Goal: Information Seeking & Learning: Find specific fact

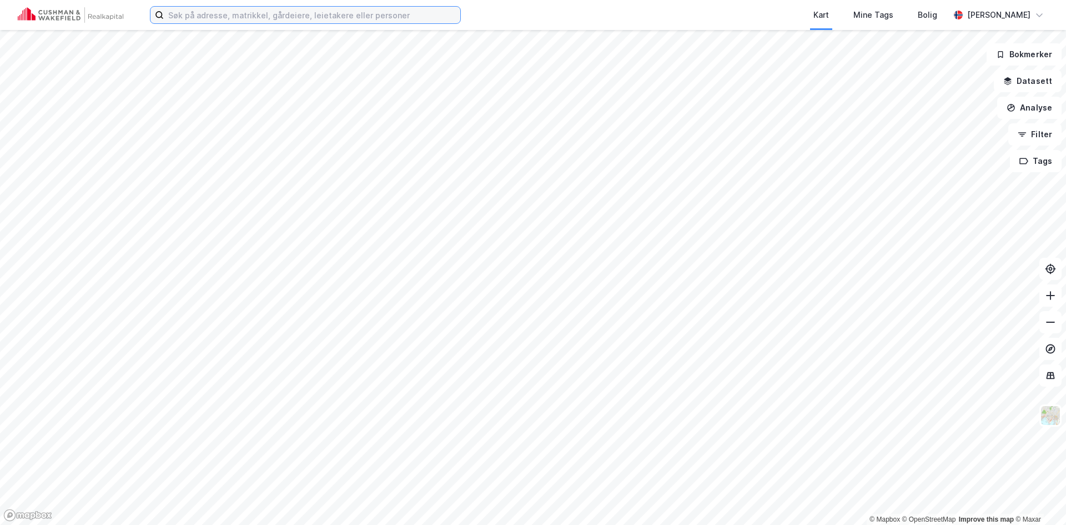
click at [277, 12] on input at bounding box center [312, 15] width 297 height 17
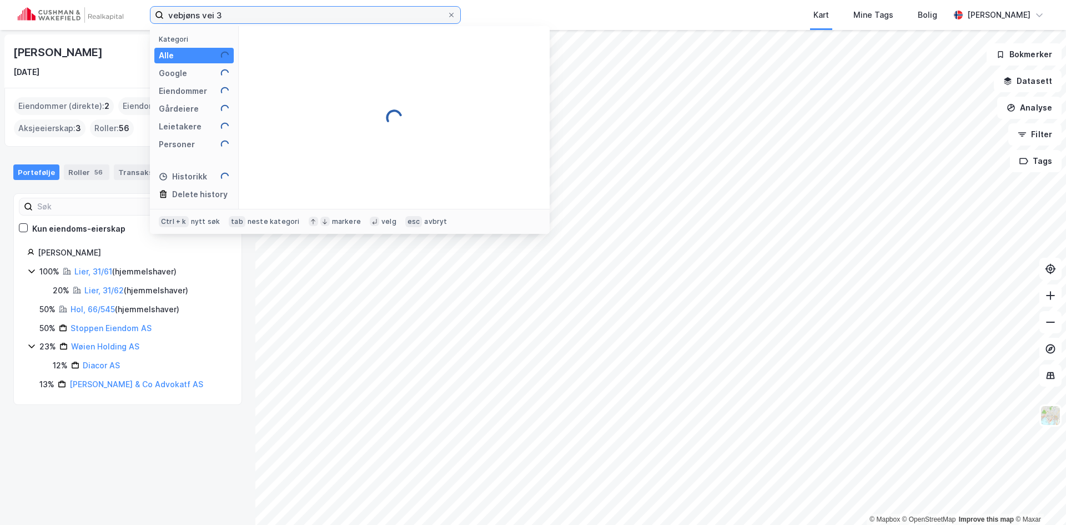
type input "vebjøns vei 3"
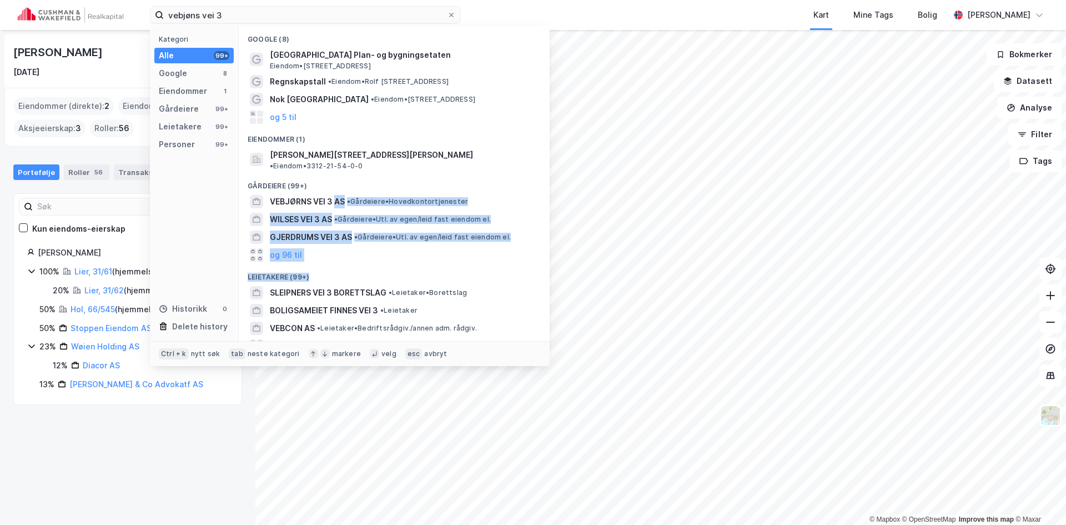
drag, startPoint x: 335, startPoint y: 187, endPoint x: 388, endPoint y: 263, distance: 92.6
click at [387, 263] on div "Google (8) [GEOGRAPHIC_DATA] Plan- og bygningsetaten Eiendom • [STREET_ADDRESS]…" at bounding box center [394, 183] width 311 height 315
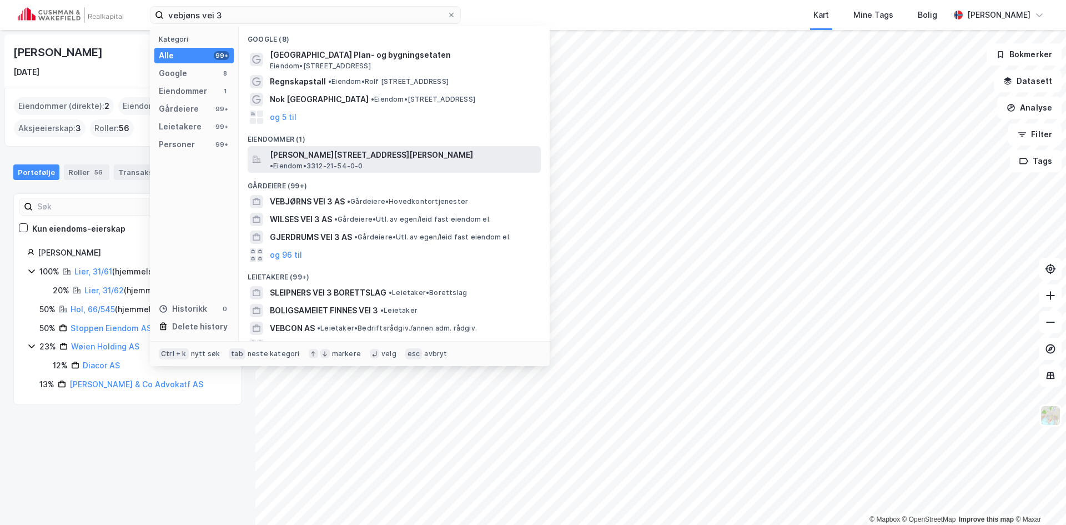
click at [351, 157] on span "[PERSON_NAME][STREET_ADDRESS][PERSON_NAME]" at bounding box center [371, 154] width 203 height 13
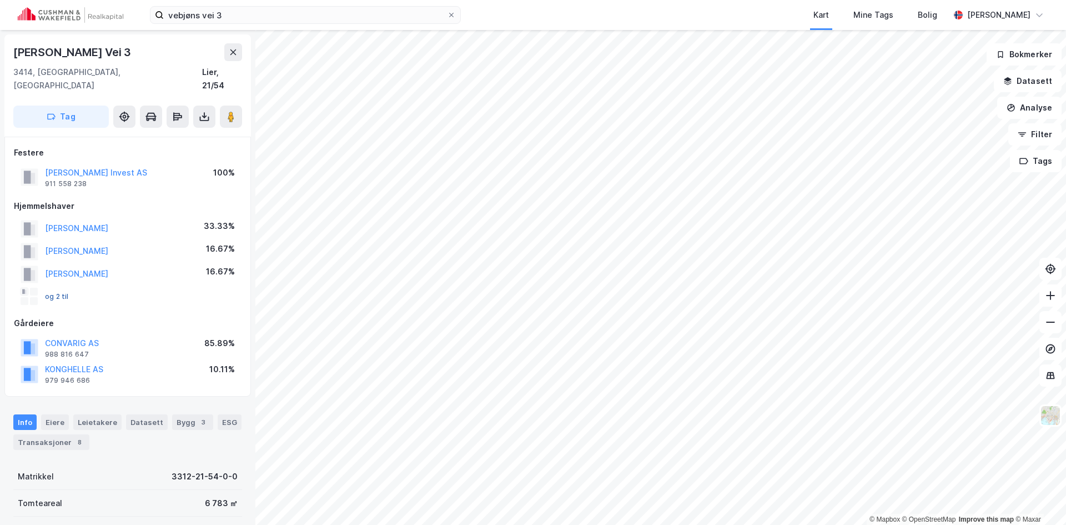
click at [0, 0] on button "og 2 til" at bounding box center [0, 0] width 0 height 0
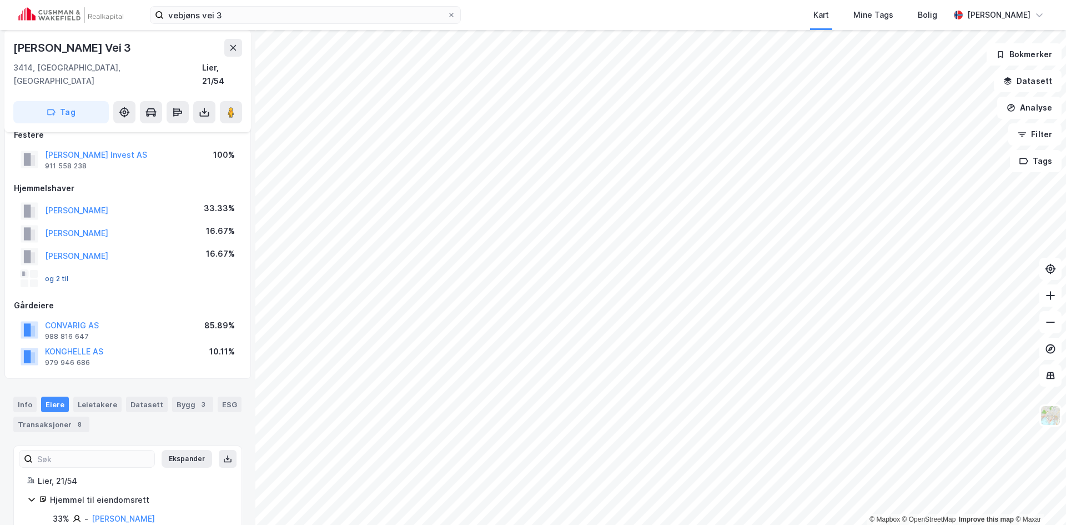
click at [0, 0] on button "og 2 til" at bounding box center [0, 0] width 0 height 0
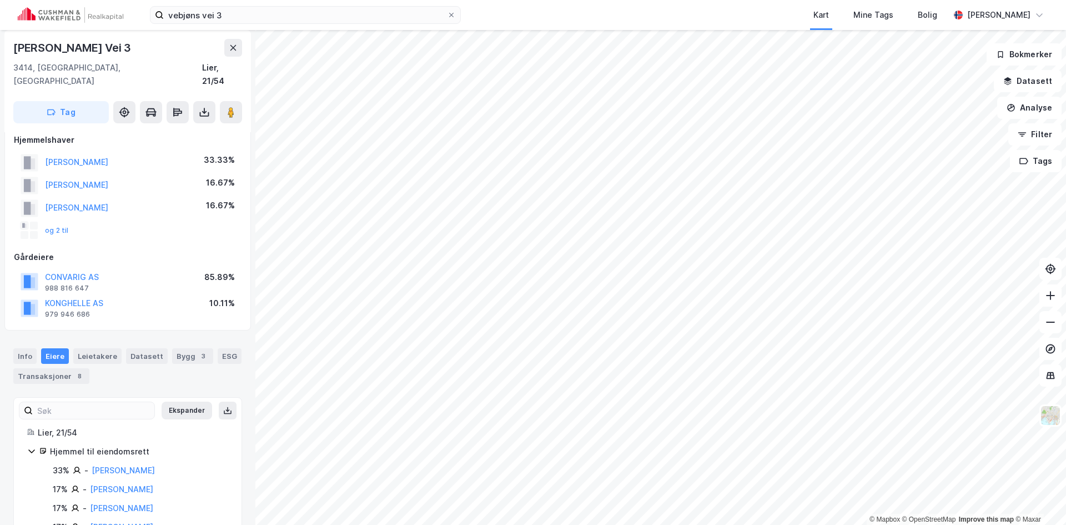
scroll to position [0, 0]
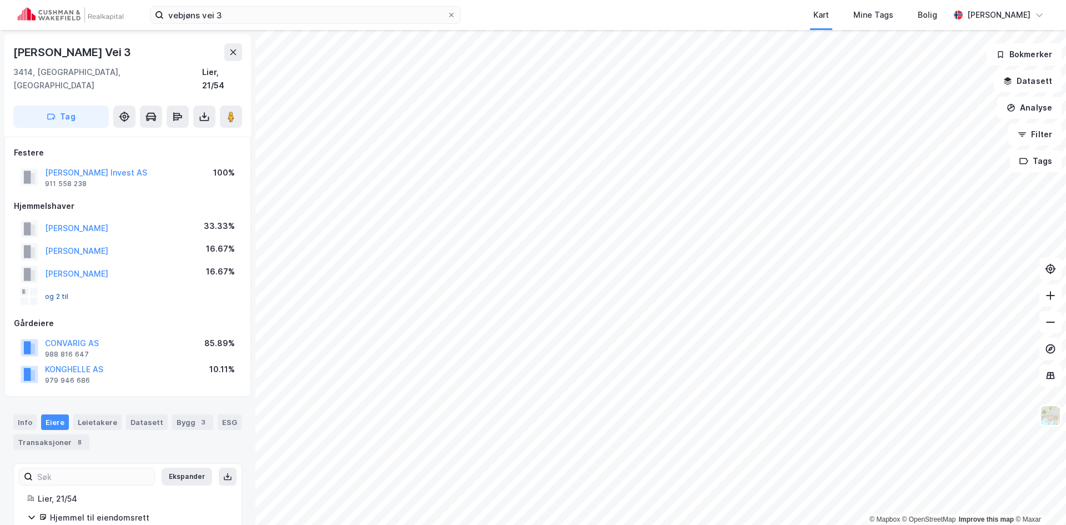
click at [0, 0] on button "og 2 til" at bounding box center [0, 0] width 0 height 0
